Goal: Task Accomplishment & Management: Use online tool/utility

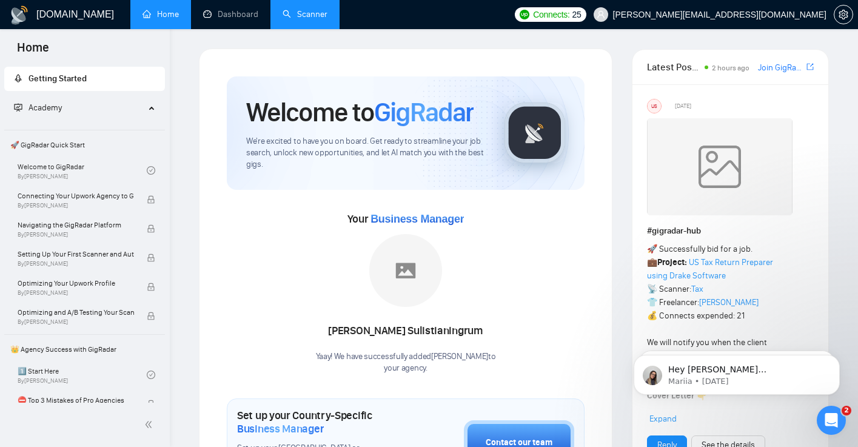
click at [305, 16] on link "Scanner" at bounding box center [304, 14] width 45 height 10
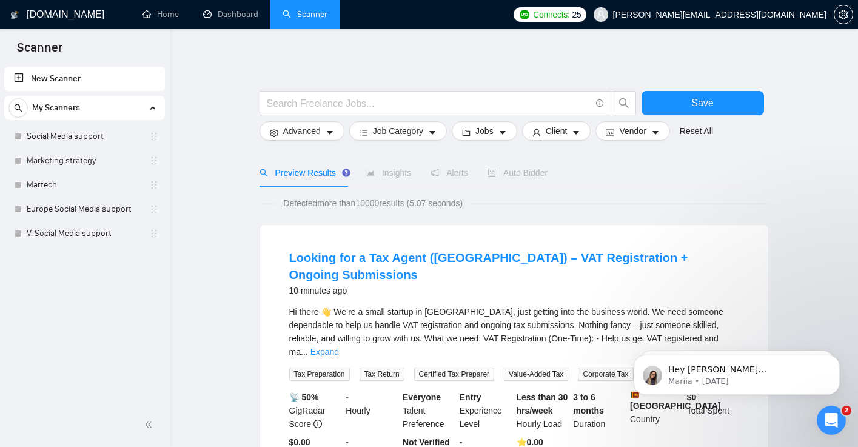
click at [512, 178] on div "Auto Bidder" at bounding box center [517, 172] width 60 height 13
click at [64, 135] on link "Social Media support" at bounding box center [84, 136] width 115 height 24
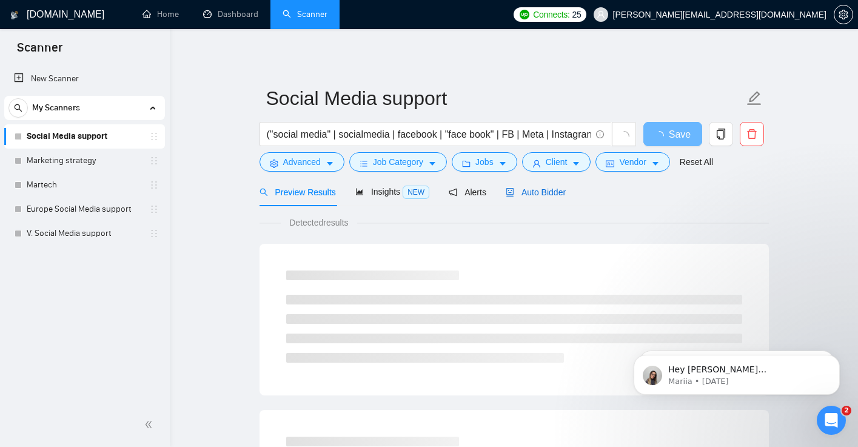
click at [540, 195] on span "Auto Bidder" at bounding box center [536, 192] width 60 height 10
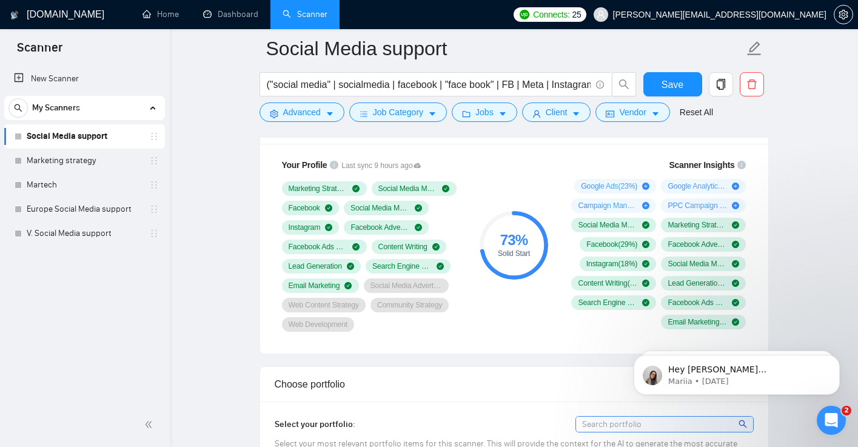
scroll to position [823, 0]
